Goal: Information Seeking & Learning: Learn about a topic

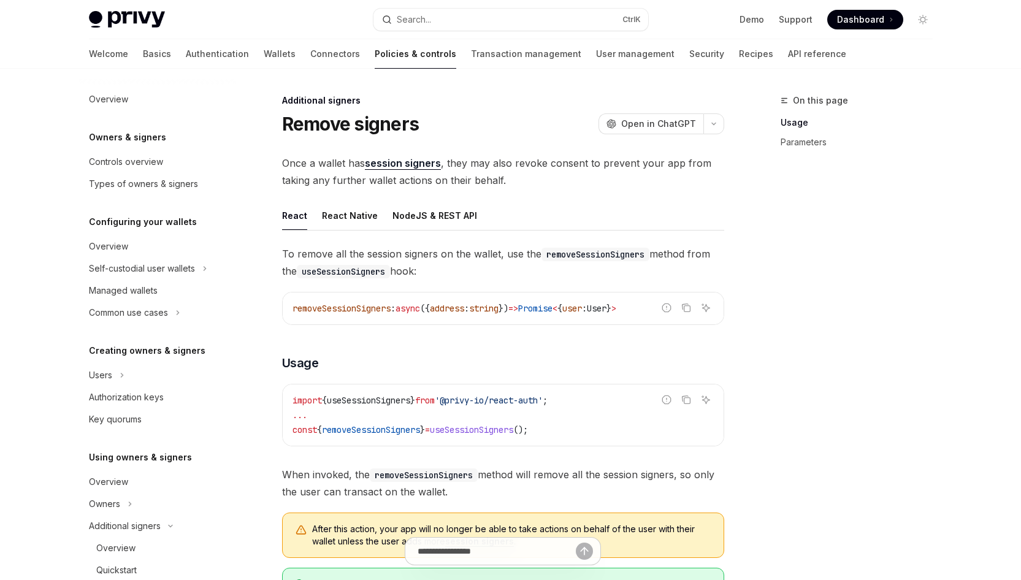
scroll to position [312, 0]
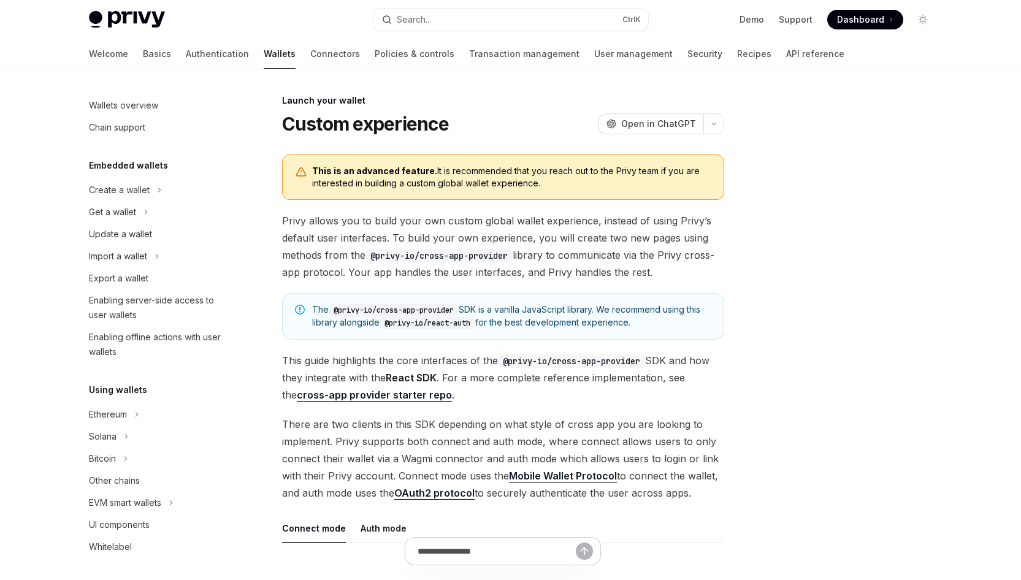
scroll to position [517, 0]
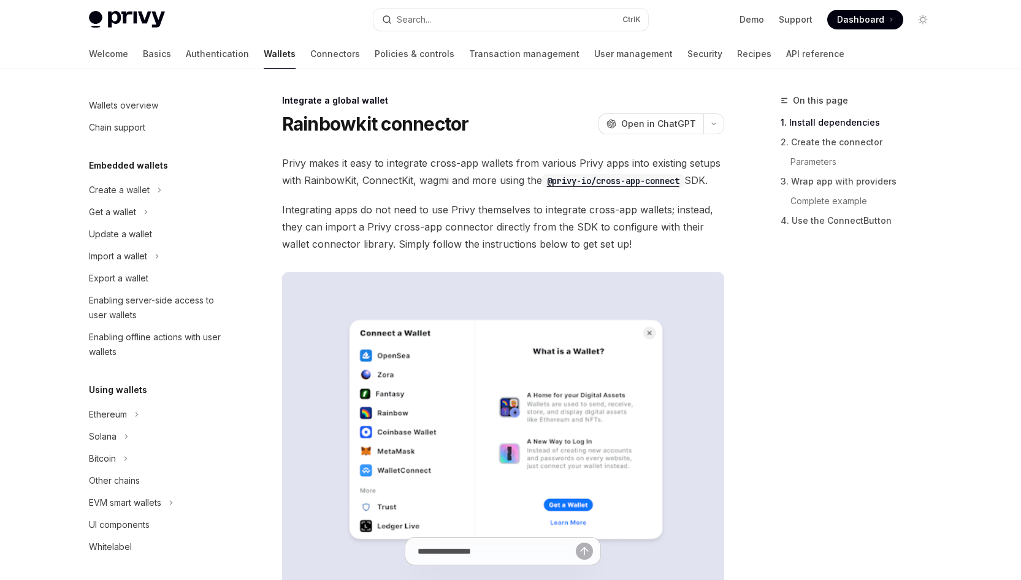
scroll to position [628, 0]
